Goal: Task Accomplishment & Management: Manage account settings

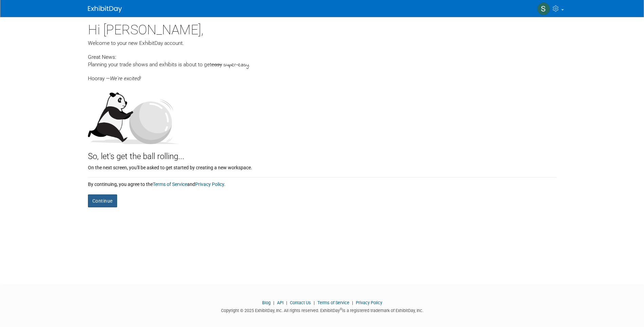
click at [103, 200] on button "Continue" at bounding box center [102, 200] width 29 height 13
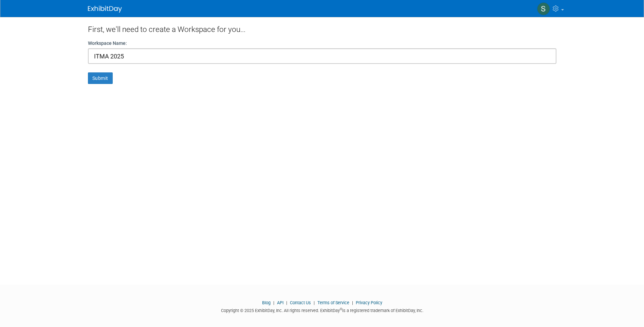
drag, startPoint x: 128, startPoint y: 55, endPoint x: 92, endPoint y: 54, distance: 36.7
click at [92, 54] on input "ITMA 2025" at bounding box center [322, 56] width 469 height 16
click at [145, 87] on div "First, we'll need to create a Workspace for you... Workspace Name: ITMA 2025 Su…" at bounding box center [322, 144] width 479 height 255
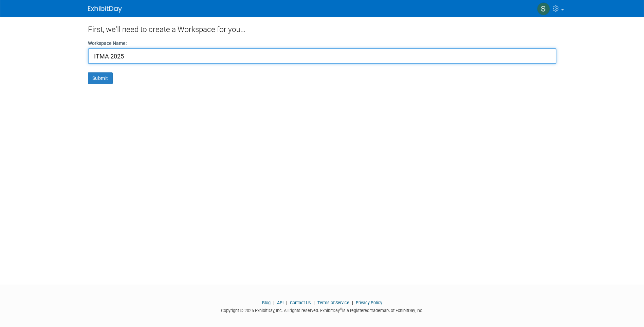
drag, startPoint x: 130, startPoint y: 55, endPoint x: 74, endPoint y: 55, distance: 55.4
click at [74, 55] on body "My Account My Profile & Preferences Contact us" at bounding box center [322, 163] width 644 height 327
type input "SDC"
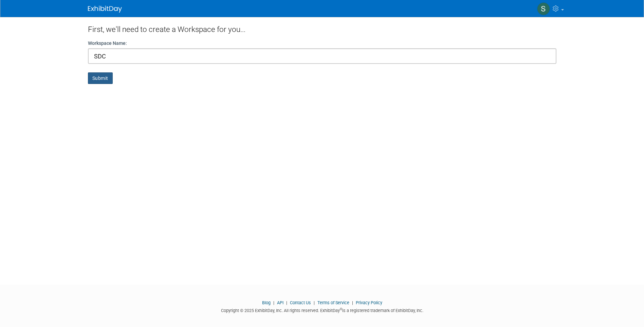
click at [94, 78] on button "Submit" at bounding box center [100, 78] width 25 height 12
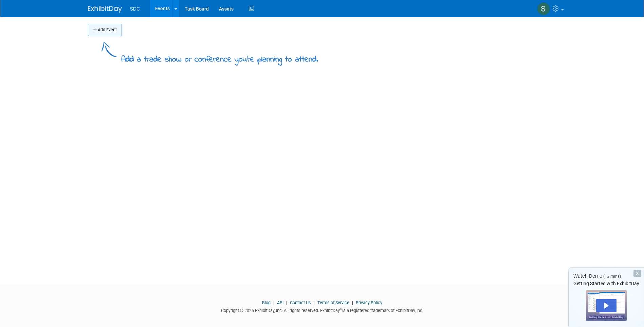
click at [104, 31] on button "Add Event" at bounding box center [105, 30] width 34 height 12
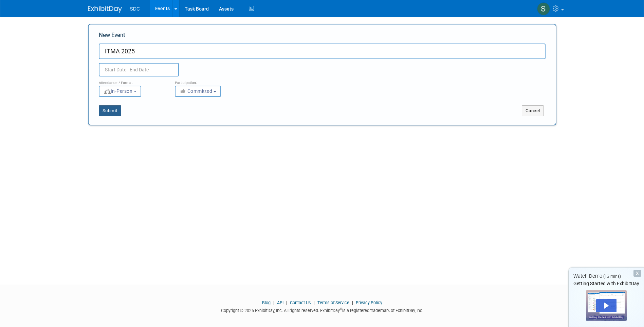
type input "ITMA 2025"
click at [112, 109] on button "Submit" at bounding box center [110, 110] width 22 height 11
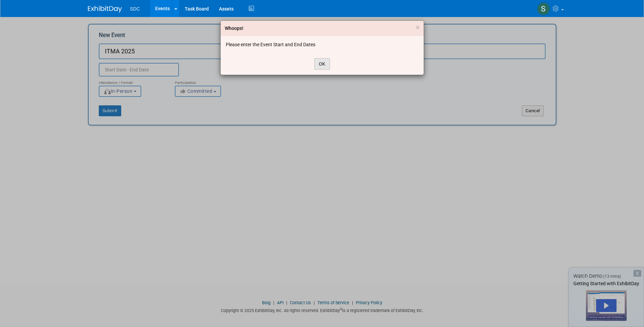
click at [325, 64] on button "OK" at bounding box center [323, 64] width 16 height 12
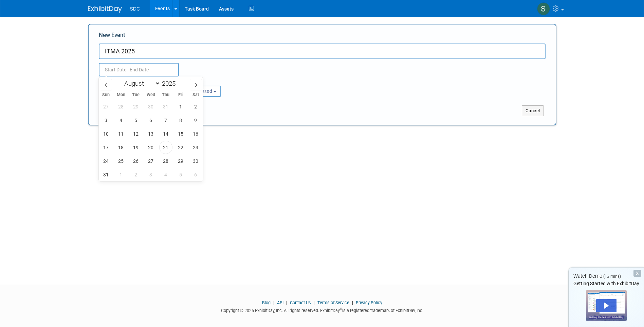
click at [141, 68] on input "text" at bounding box center [139, 70] width 80 height 14
click at [193, 84] on span at bounding box center [196, 85] width 12 height 12
select select "10"
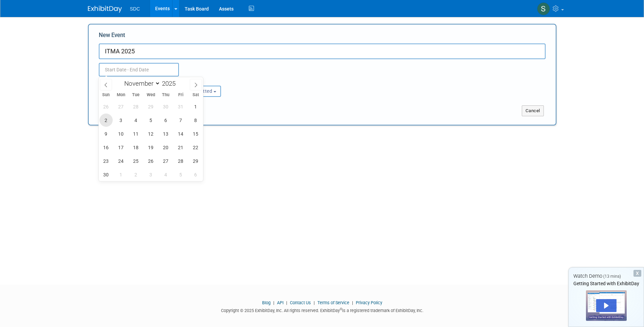
click at [108, 119] on span "2" at bounding box center [106, 119] width 13 height 13
click at [170, 123] on span "6" at bounding box center [165, 119] width 13 height 13
type input "Nov 2, 2025 to Nov 6, 2025"
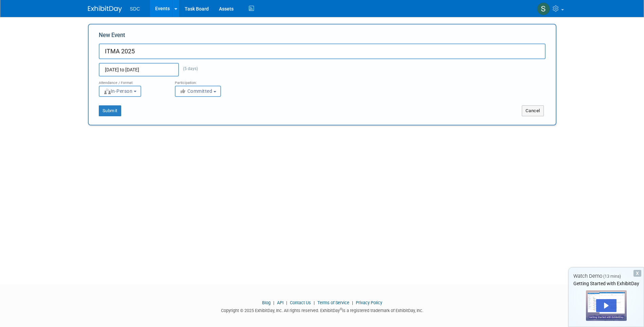
click at [128, 92] on span "In-Person" at bounding box center [118, 90] width 29 height 5
click at [129, 103] on label "In-Person" at bounding box center [122, 105] width 39 height 9
click at [105, 103] on input "In-Person" at bounding box center [103, 105] width 4 height 4
click at [119, 148] on div "Add Event Add a trade show or conference you're planning to attend. New Event I…" at bounding box center [322, 144] width 479 height 255
drag, startPoint x: 114, startPoint y: 110, endPoint x: 118, endPoint y: 124, distance: 14.3
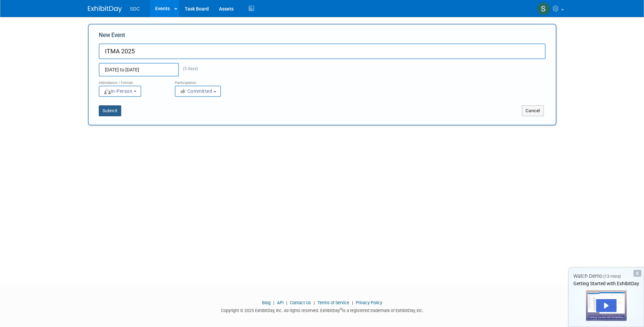
click at [113, 110] on button "Submit" at bounding box center [110, 110] width 22 height 11
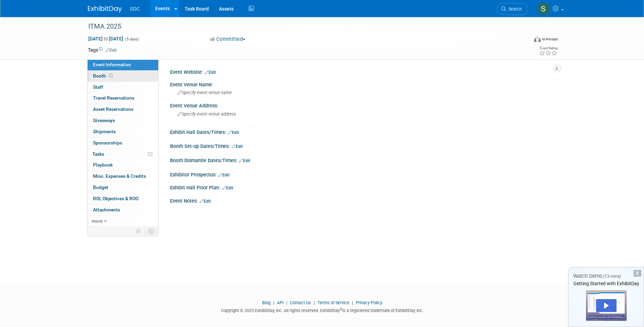
click at [100, 77] on span "Booth" at bounding box center [103, 75] width 21 height 5
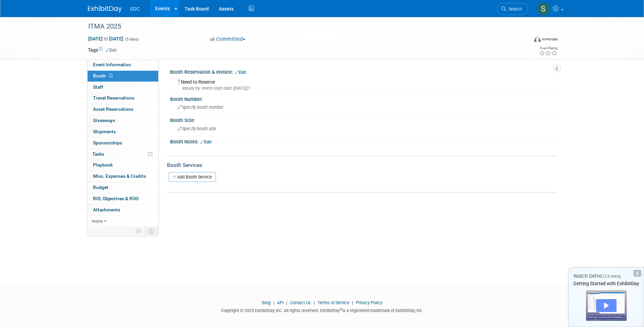
click at [607, 305] on div "Play" at bounding box center [607, 305] width 20 height 13
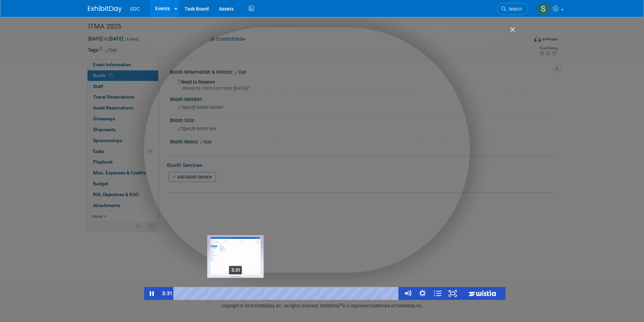
drag, startPoint x: 182, startPoint y: 294, endPoint x: 236, endPoint y: 291, distance: 54.4
click at [236, 291] on div "Playbar" at bounding box center [236, 293] width 4 height 4
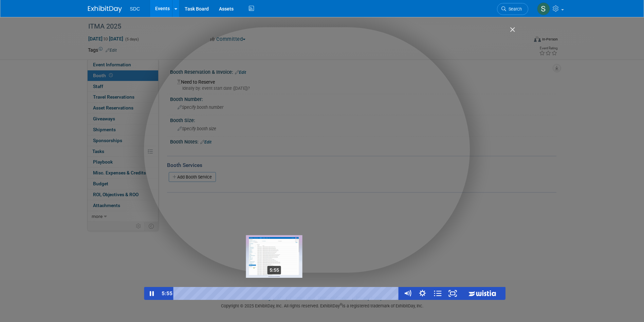
drag, startPoint x: 241, startPoint y: 291, endPoint x: 280, endPoint y: 292, distance: 38.4
click at [280, 292] on div "5:55 ● ● ● ● ● ● ● ● The Events Tab The Event Page The Task Board The Assets Ta…" at bounding box center [286, 293] width 227 height 13
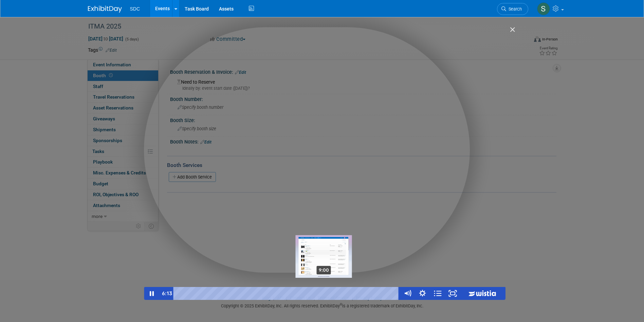
click at [325, 292] on div "9:00 ● ● ● ● ● ● ● ● The Events Tab The Event Page The Task Board The Assets Ta…" at bounding box center [286, 293] width 227 height 13
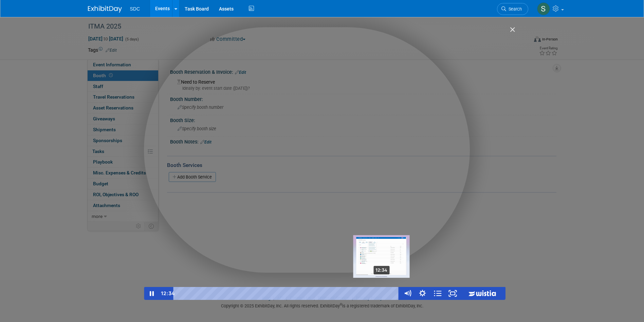
drag, startPoint x: 280, startPoint y: 292, endPoint x: 382, endPoint y: 292, distance: 102.3
click at [383, 291] on div "12:34" at bounding box center [287, 293] width 217 height 13
